Goal: Information Seeking & Learning: Understand process/instructions

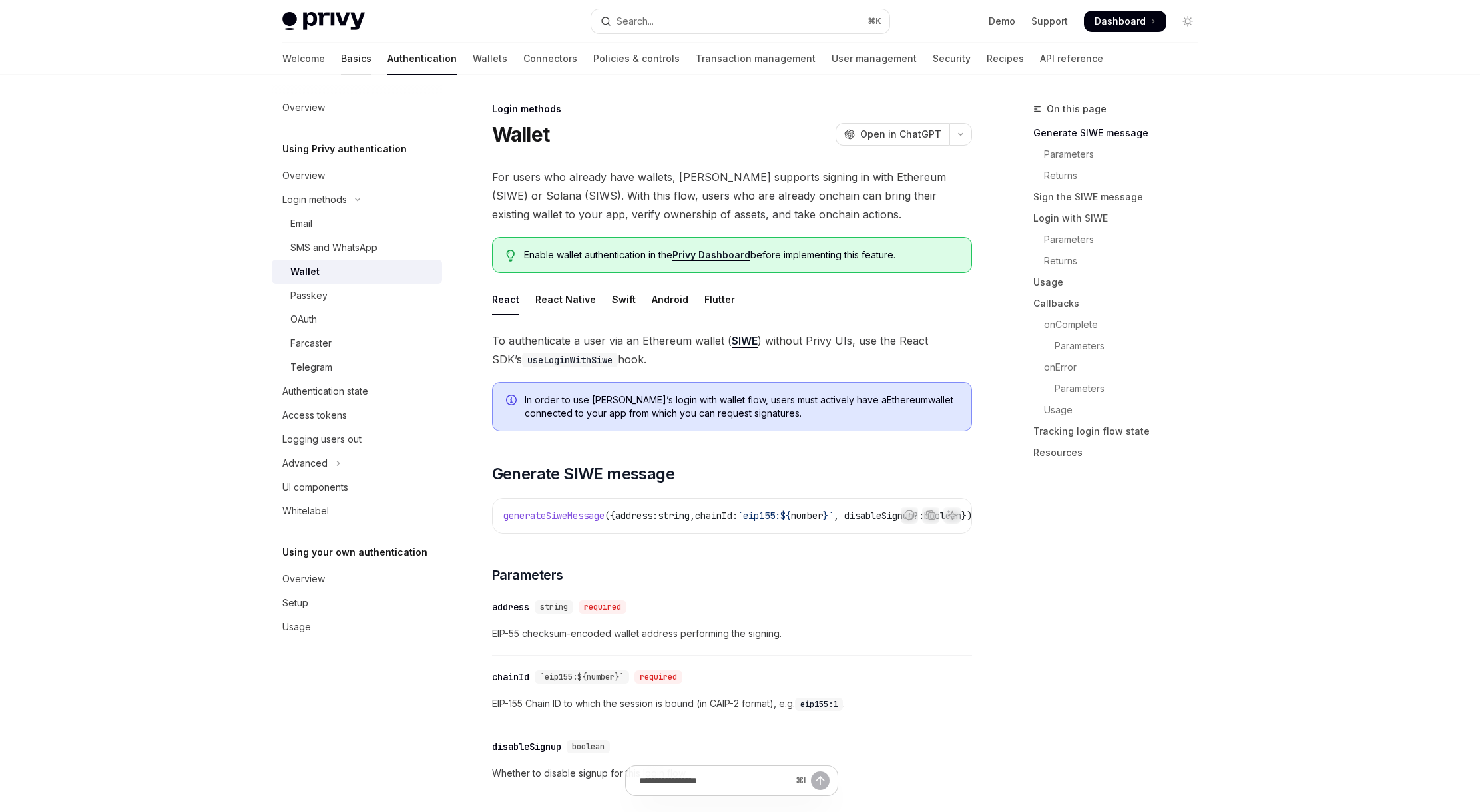
click at [341, 60] on link "Basics" at bounding box center [356, 58] width 31 height 32
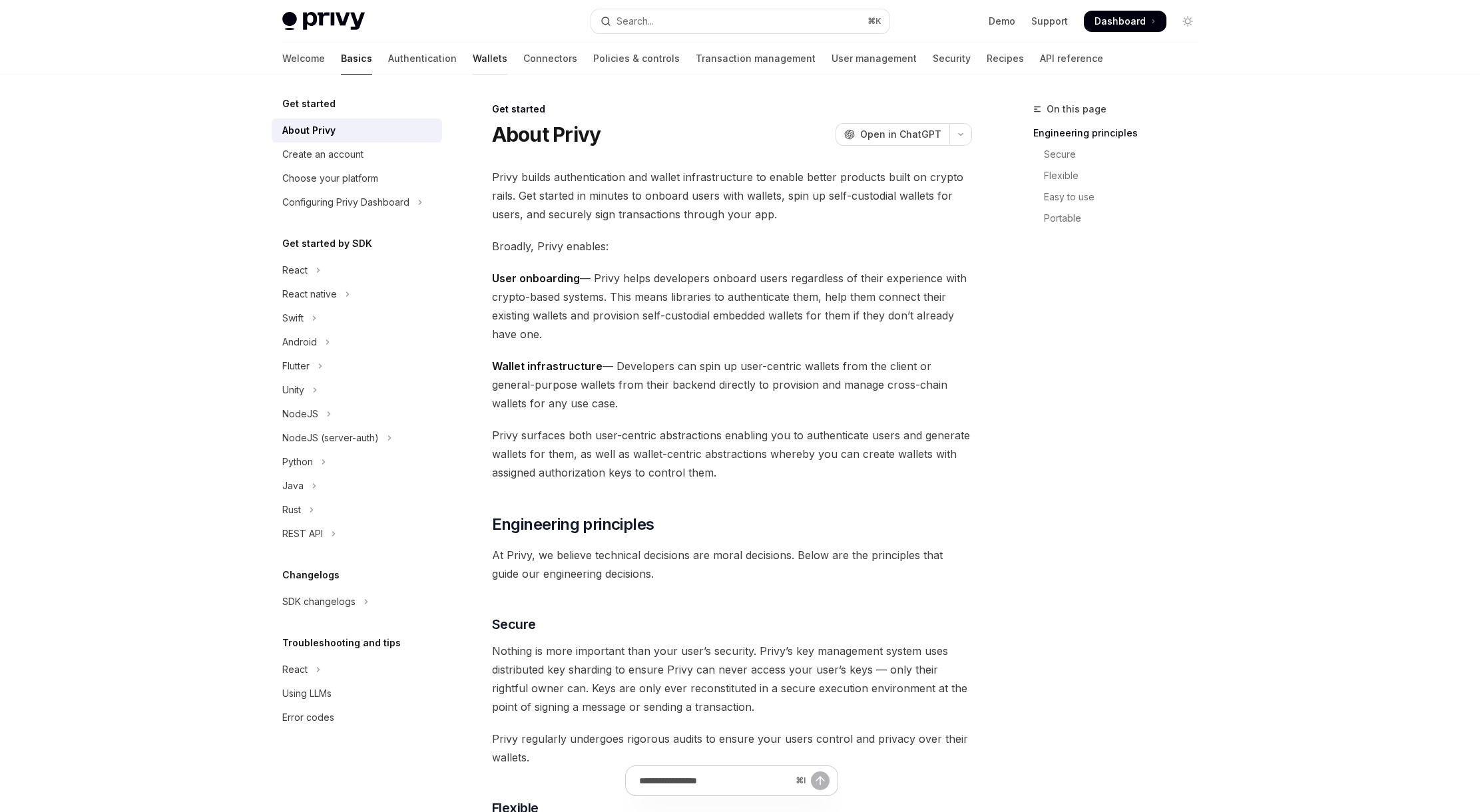
click at [472, 63] on link "Wallets" at bounding box center [490, 58] width 35 height 32
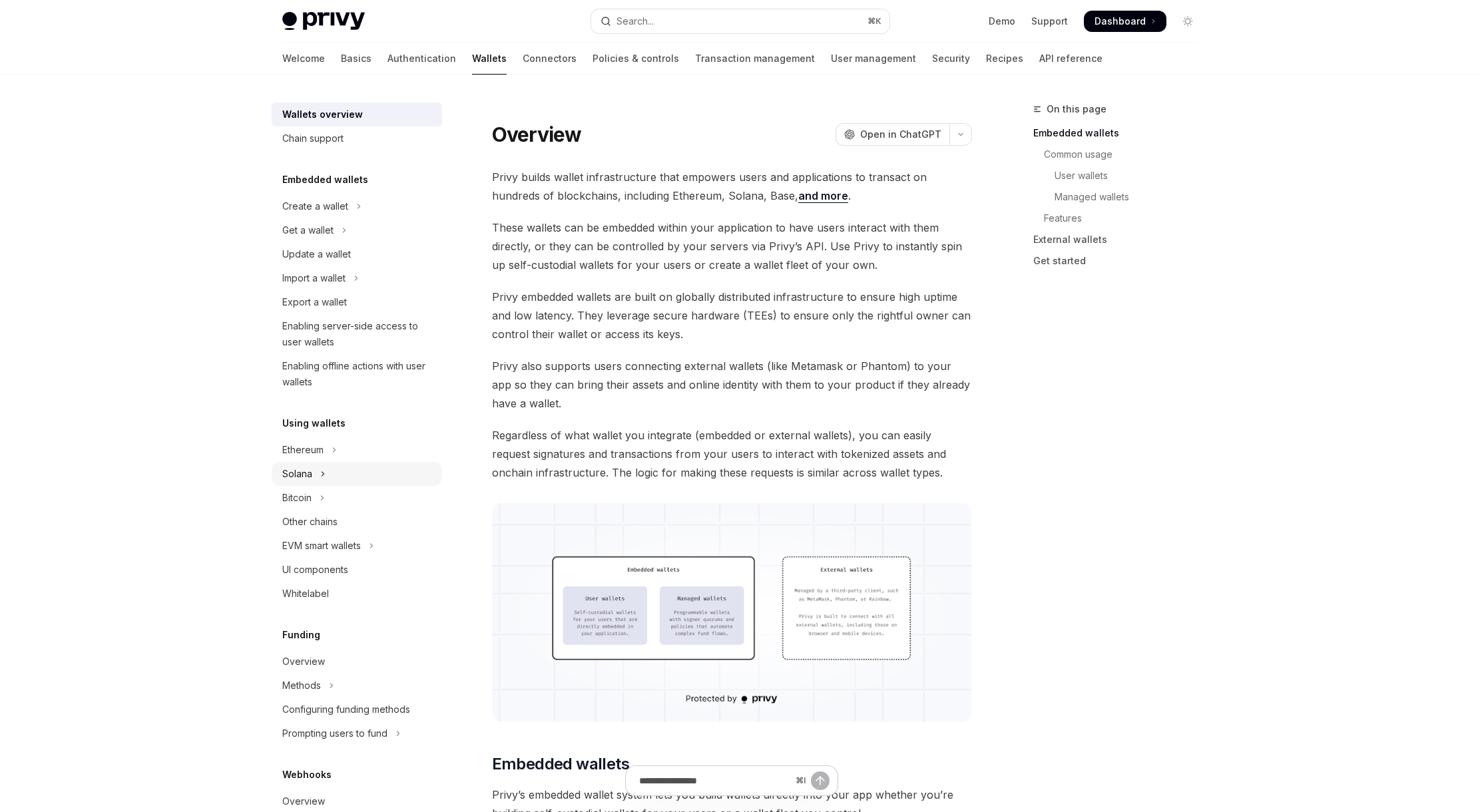
click at [306, 474] on div "Solana" at bounding box center [297, 474] width 30 height 16
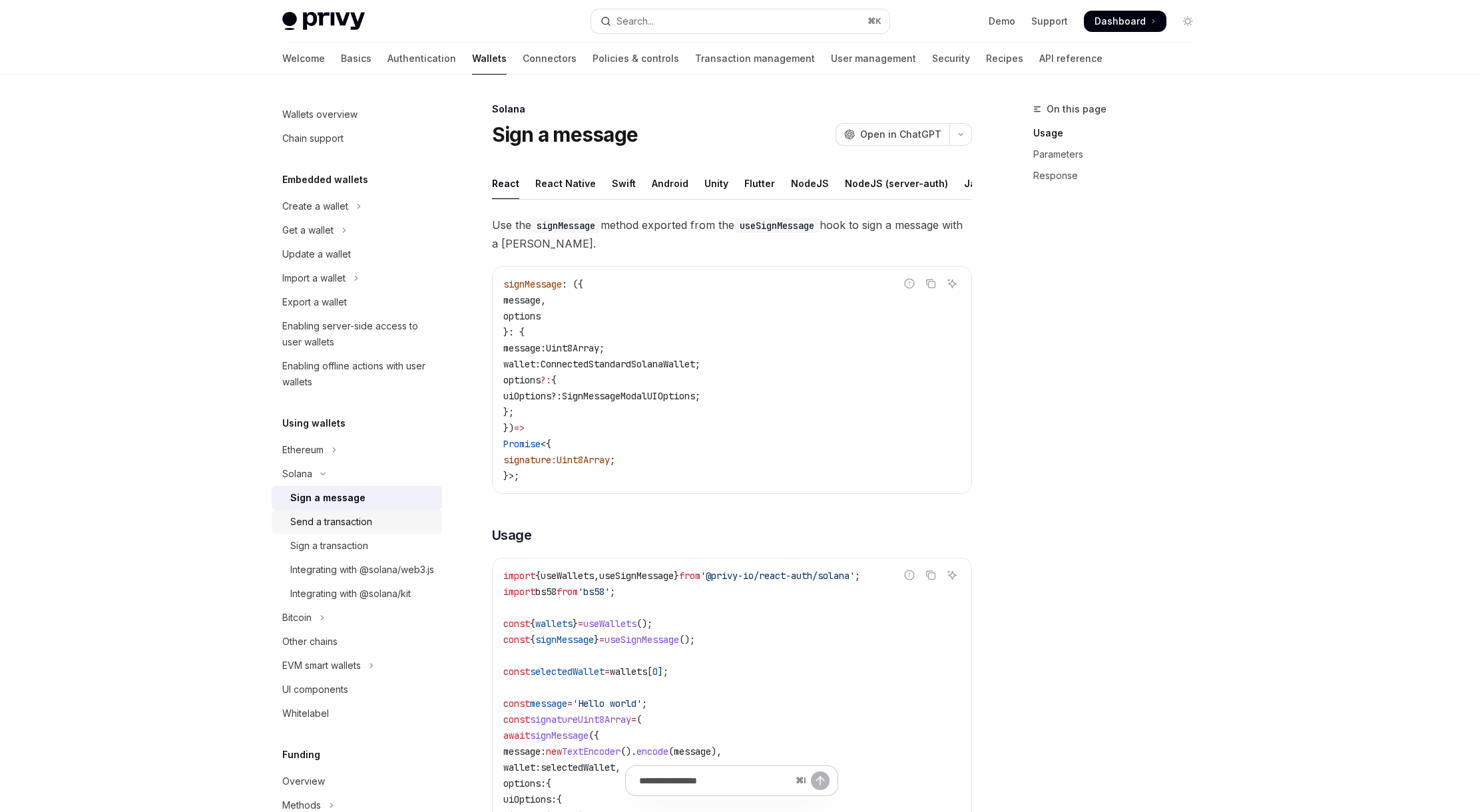
click at [356, 527] on div "Send a transaction" at bounding box center [331, 521] width 82 height 16
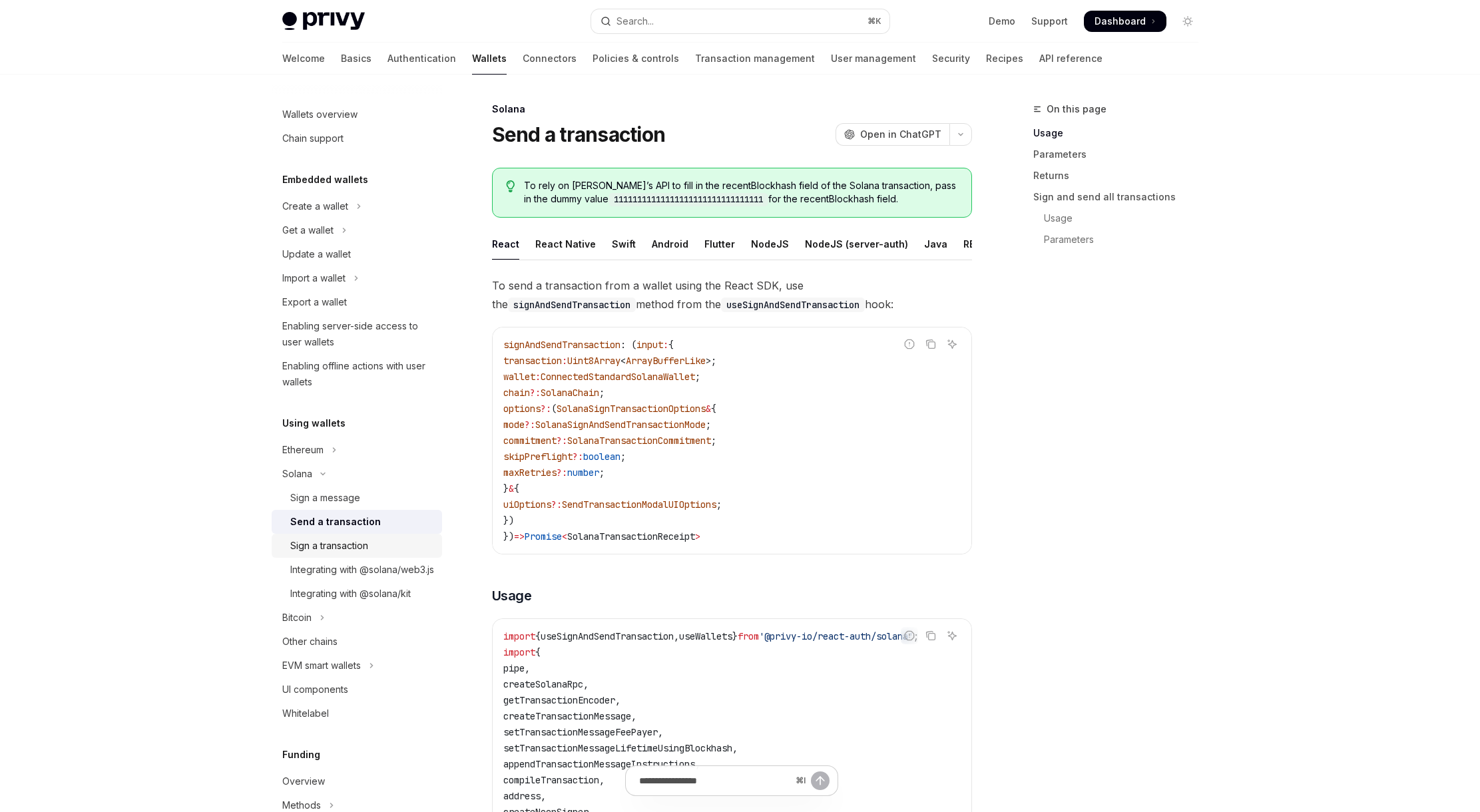
click at [347, 548] on div "Sign a transaction" at bounding box center [329, 546] width 78 height 16
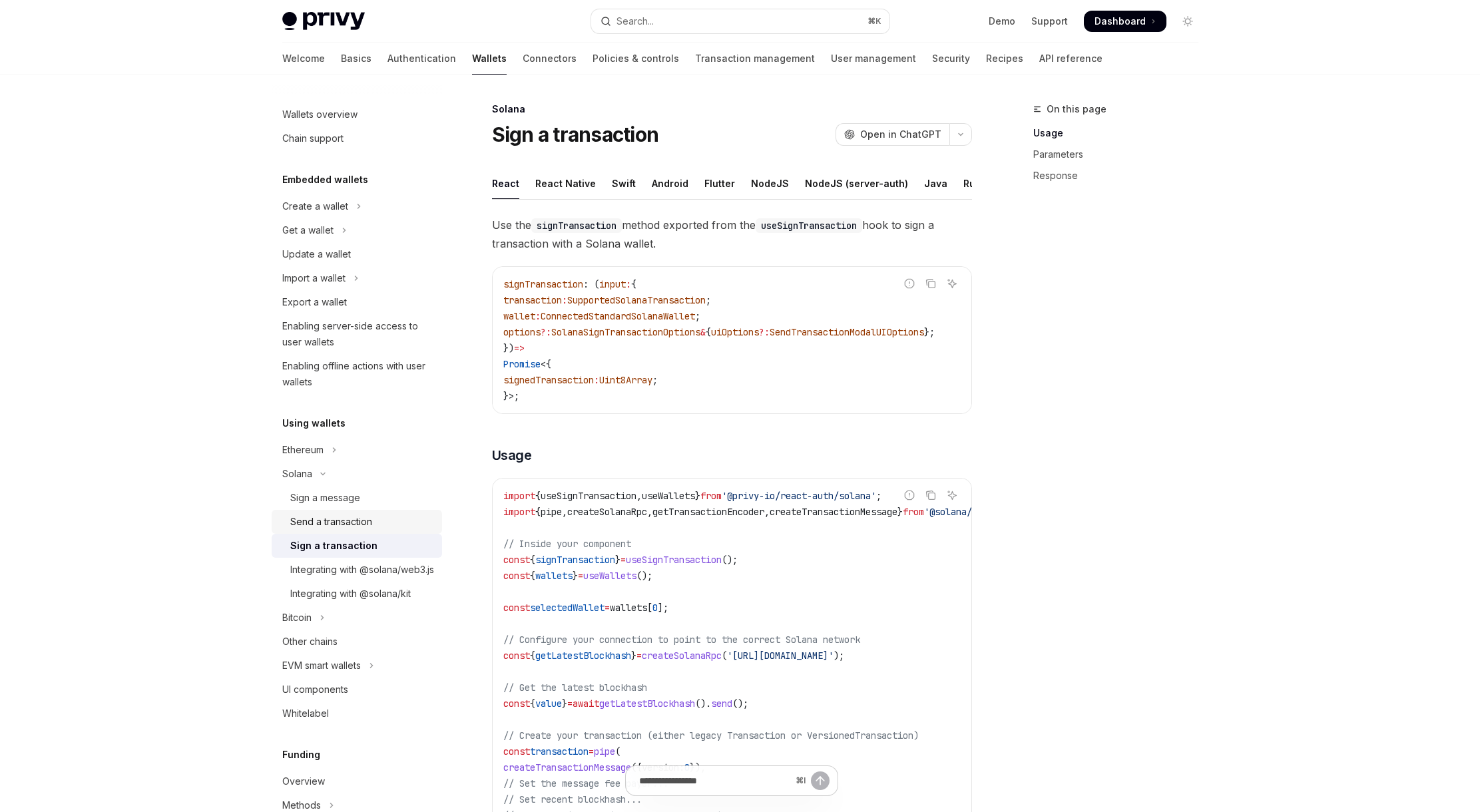
click at [349, 525] on div "Send a transaction" at bounding box center [331, 521] width 82 height 16
type textarea "*"
